Goal: Browse casually: Explore the website without a specific task or goal

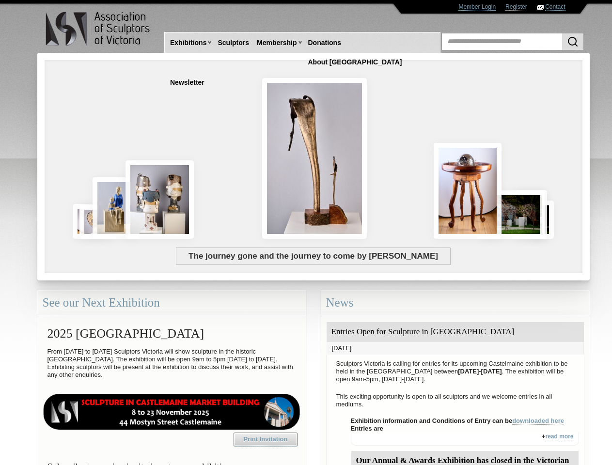
click at [555, 7] on link "Contact" at bounding box center [555, 6] width 20 height 7
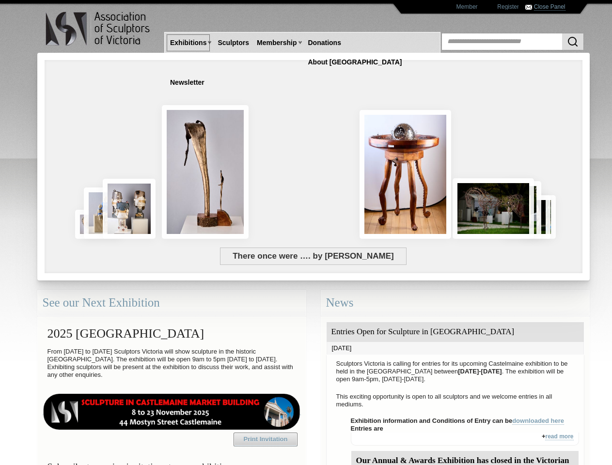
click at [188, 43] on link "Exhibitions" at bounding box center [188, 43] width 44 height 18
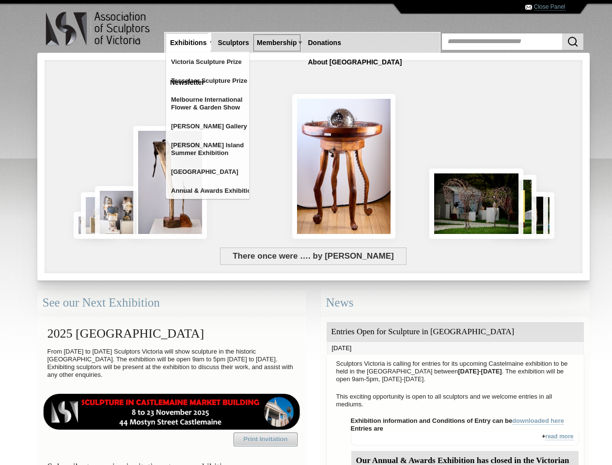
click at [277, 43] on link "Membership" at bounding box center [276, 43] width 47 height 18
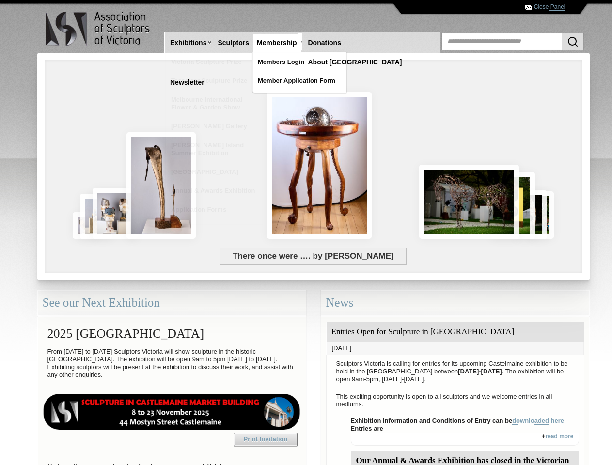
click at [313, 201] on div "There once were …. by Paul Jesse" at bounding box center [262, 203] width 420 height 88
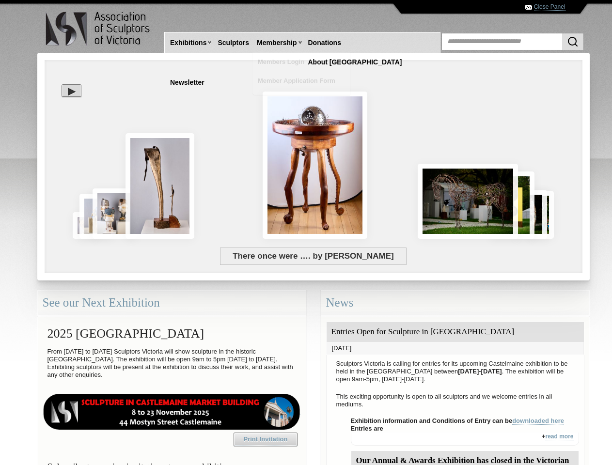
click at [314, 158] on img at bounding box center [315, 165] width 105 height 147
click at [65, 59] on div at bounding box center [313, 167] width 552 height 228
